Goal: Transaction & Acquisition: Purchase product/service

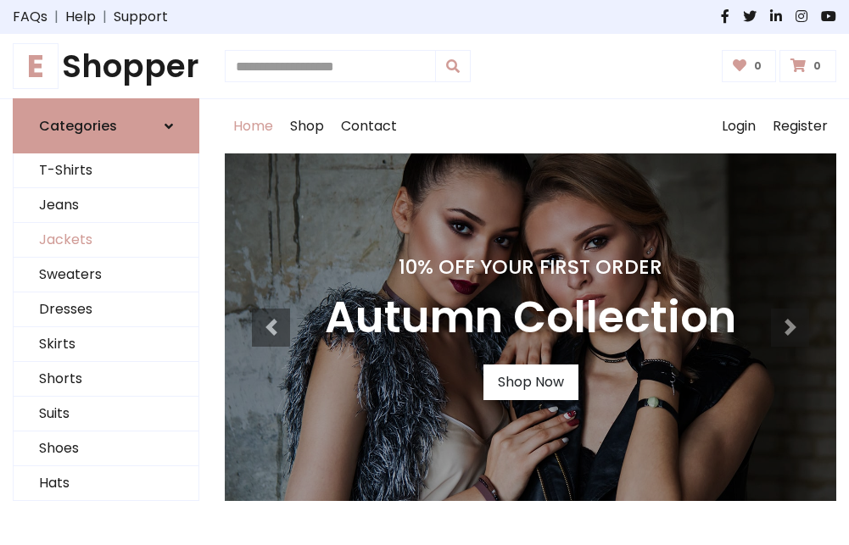
click at [106, 241] on link "Jackets" at bounding box center [106, 240] width 185 height 35
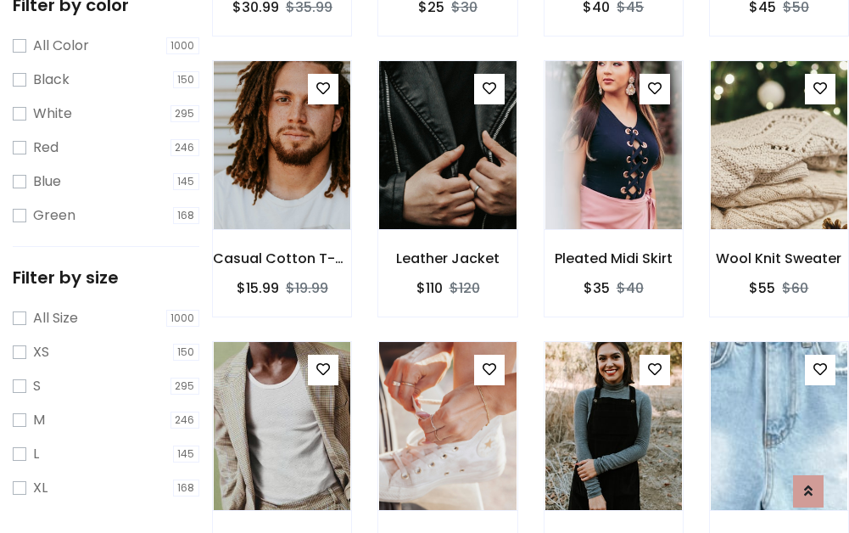
scroll to position [681, 0]
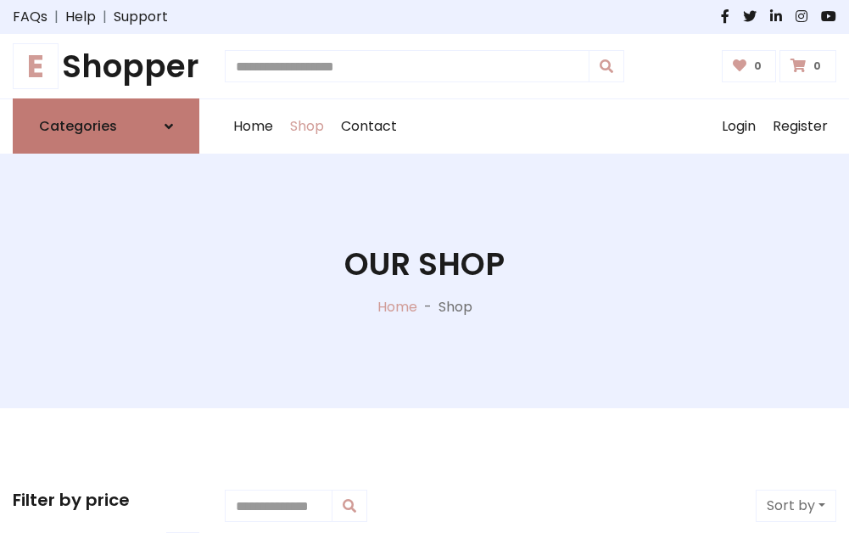
click at [106, 126] on h6 "Categories" at bounding box center [78, 126] width 78 height 16
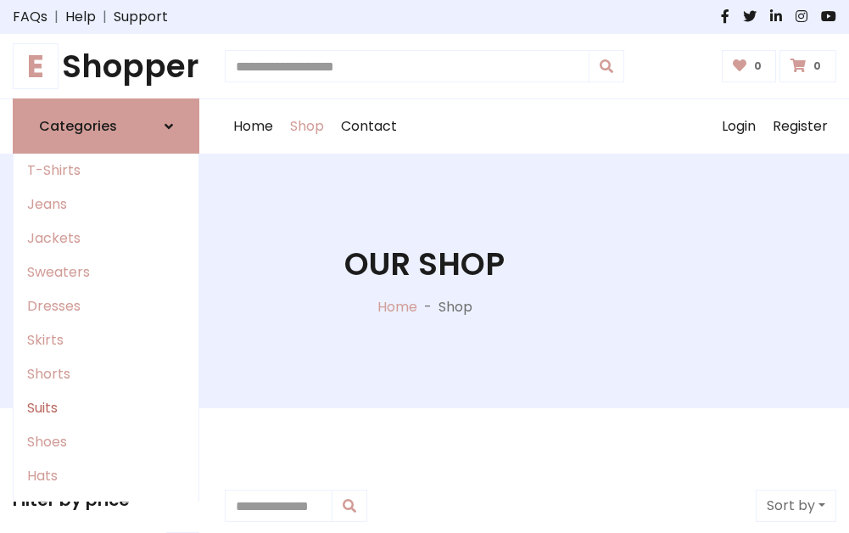
click at [106, 408] on link "Suits" at bounding box center [106, 408] width 185 height 34
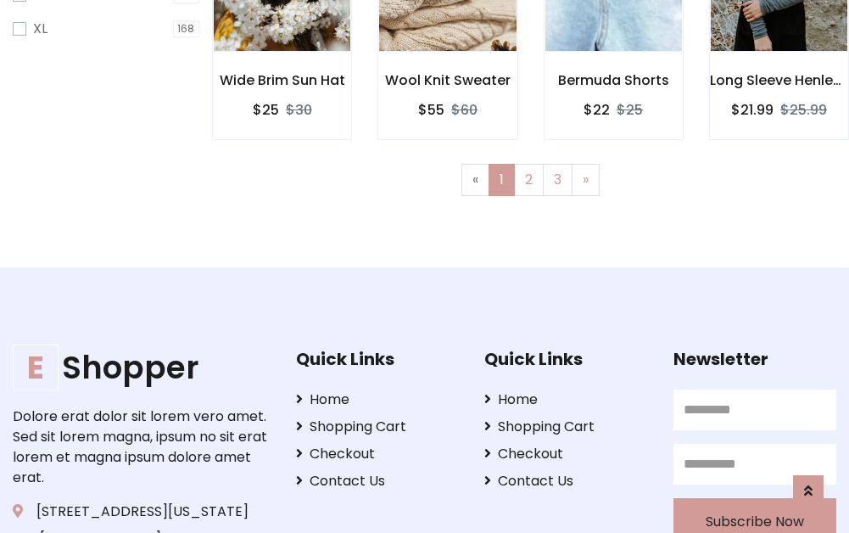
scroll to position [1140, 0]
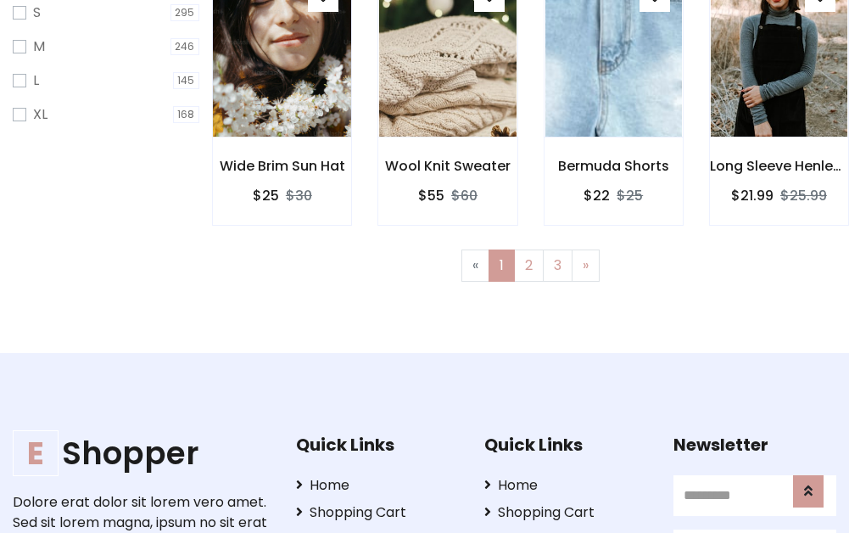
click at [282, 69] on img at bounding box center [282, 52] width 164 height 407
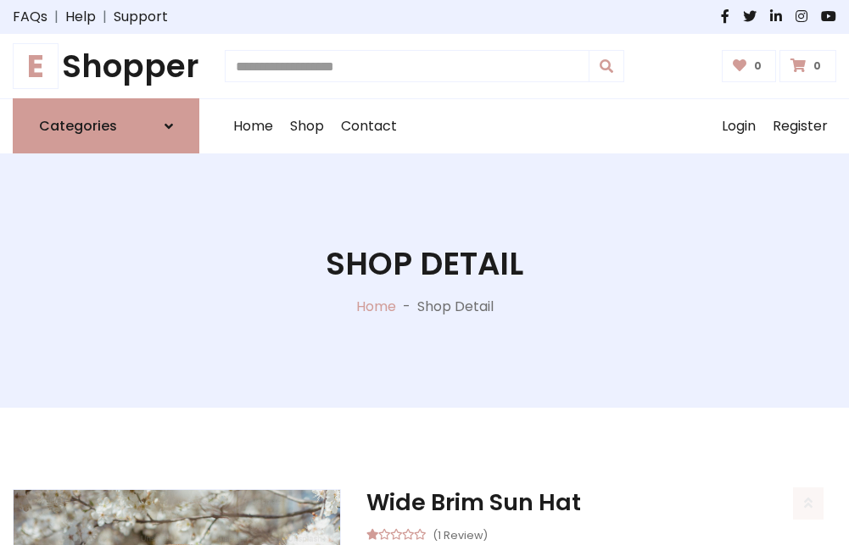
scroll to position [1585, 0]
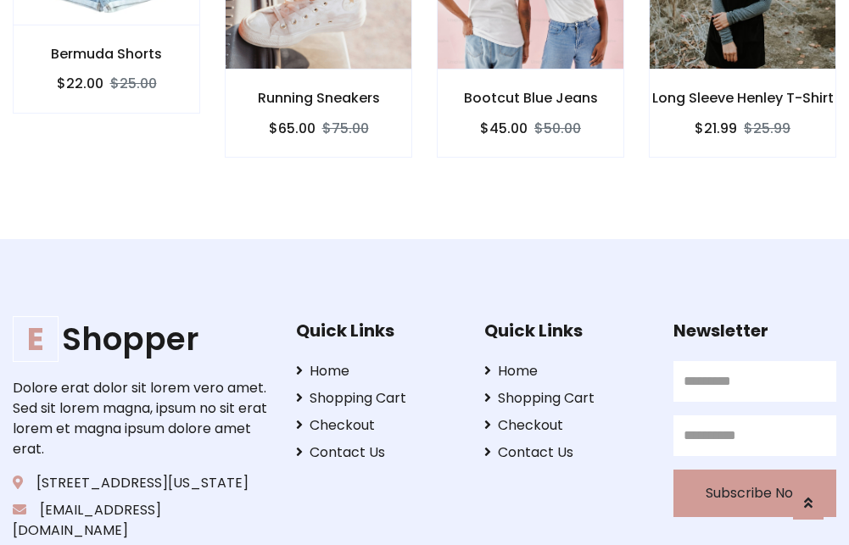
scroll to position [1584, 0]
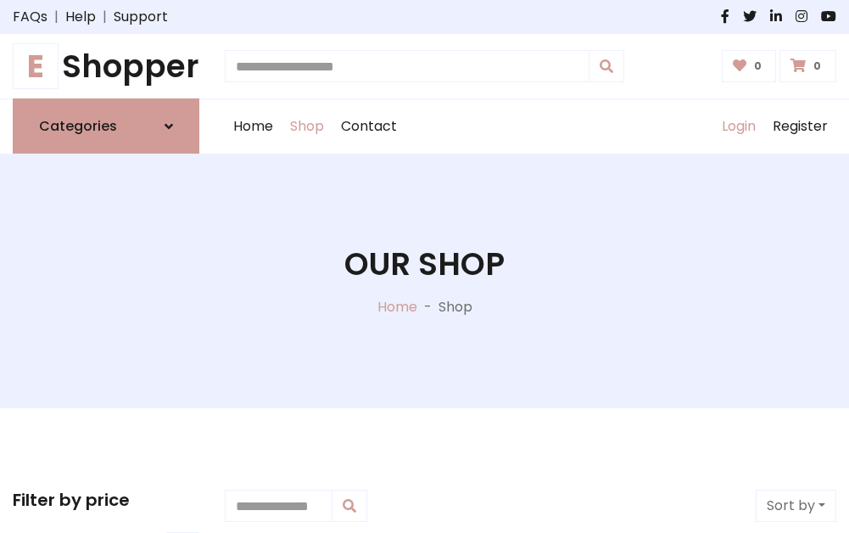
click at [738, 126] on link "Login" at bounding box center [738, 126] width 51 height 54
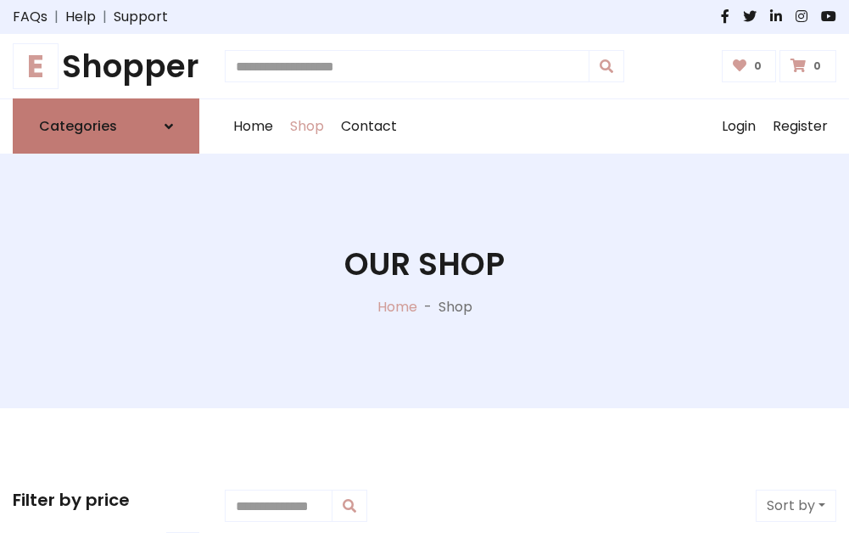
click at [169, 126] on icon at bounding box center [169, 127] width 8 height 14
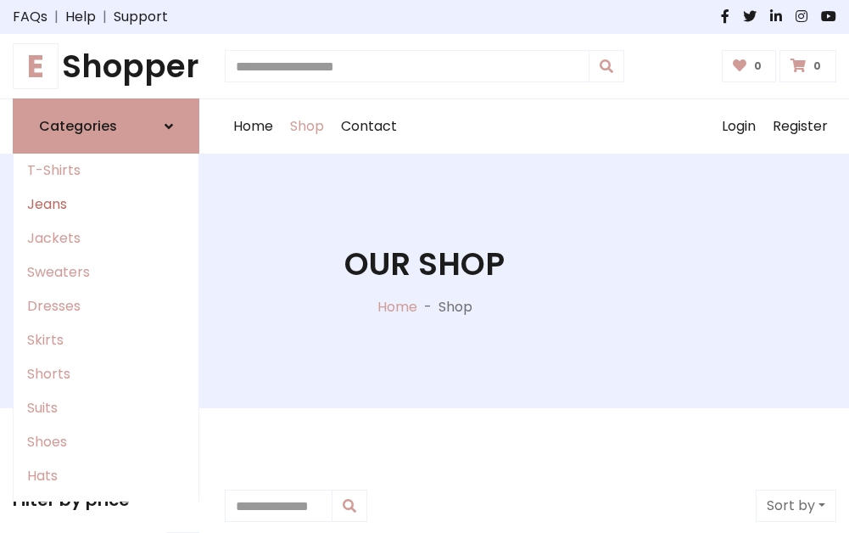
click at [106, 204] on link "Jeans" at bounding box center [106, 204] width 185 height 34
